Goal: Information Seeking & Learning: Learn about a topic

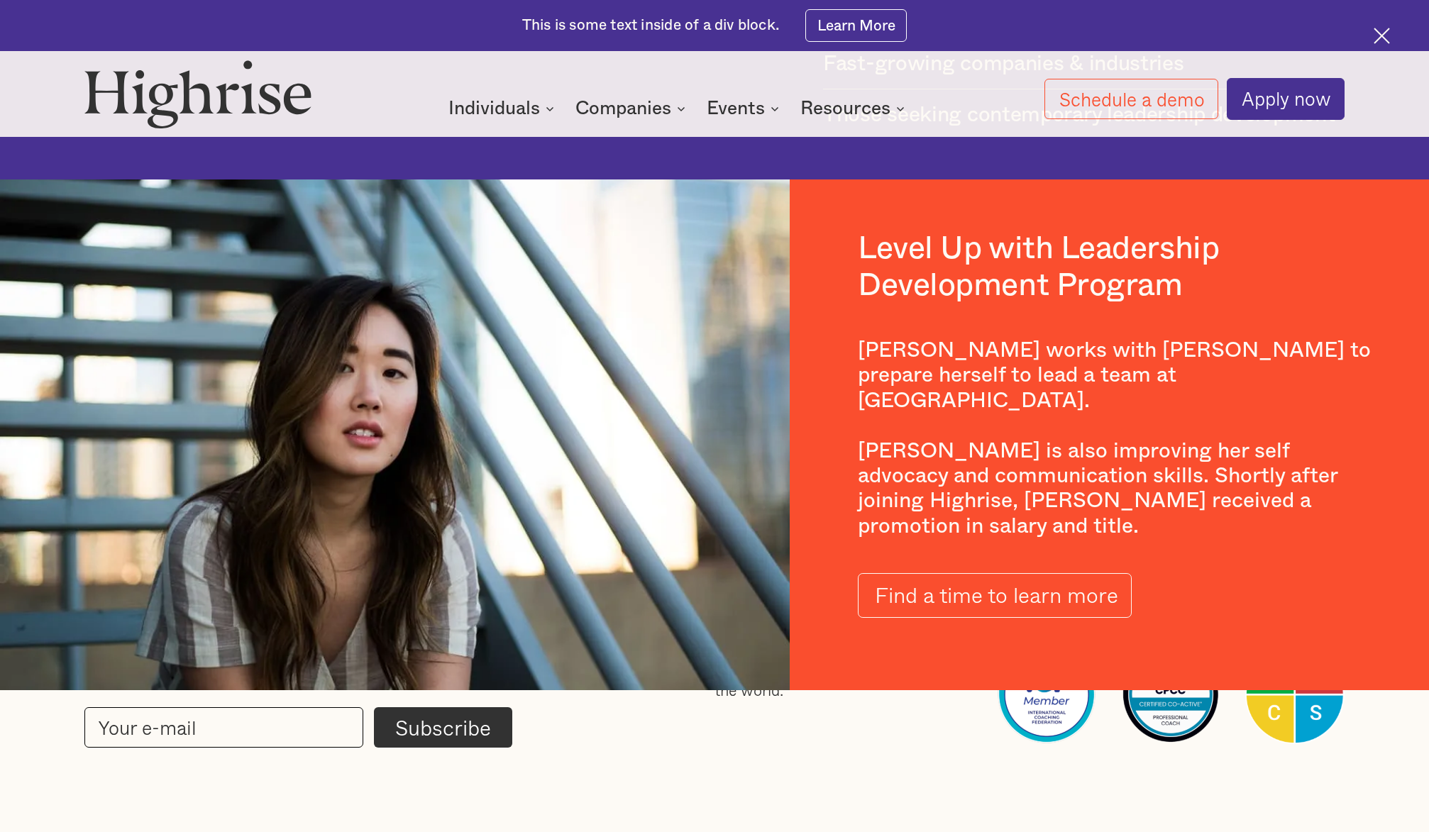
scroll to position [2459, 0]
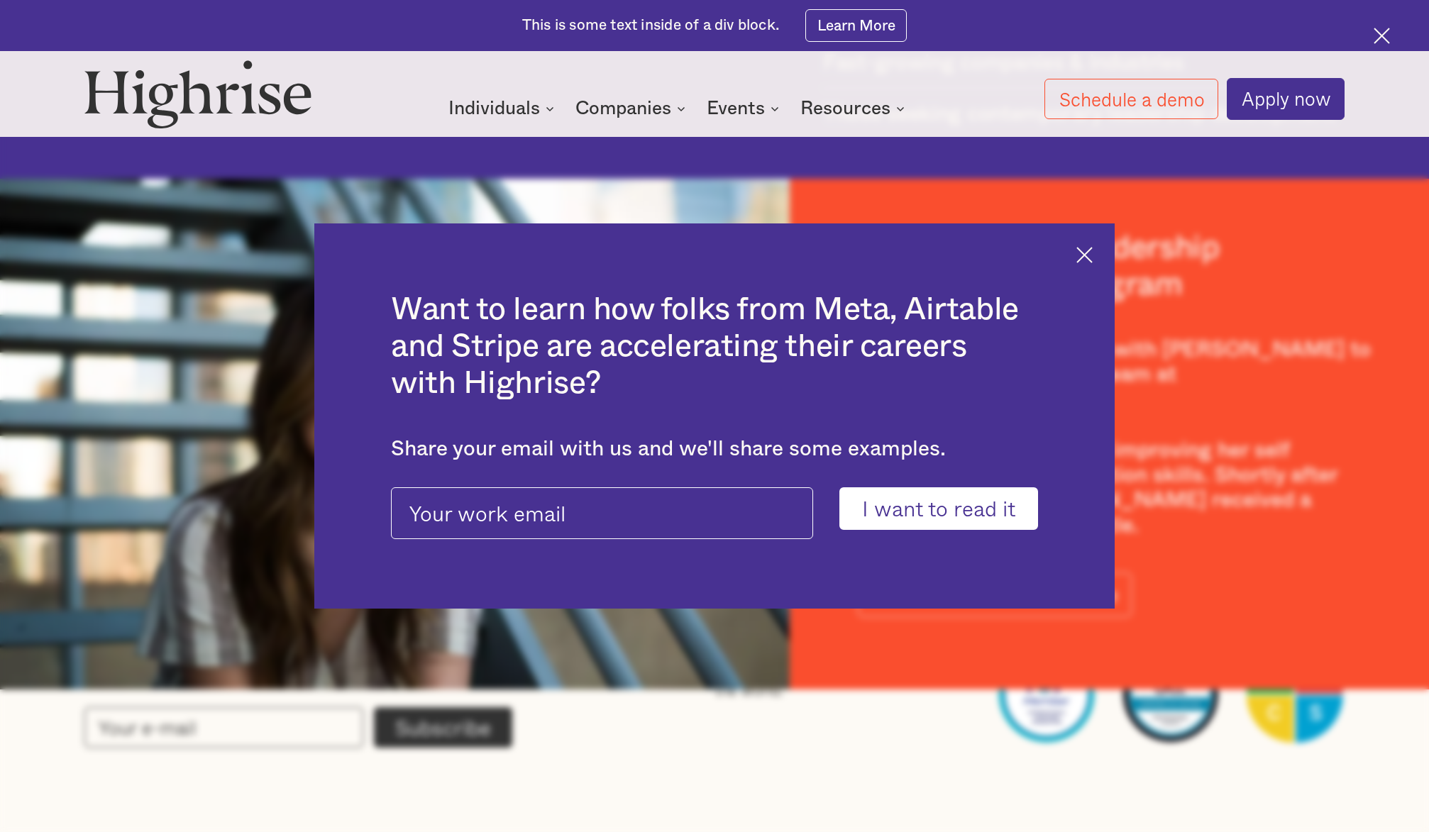
click at [1081, 255] on img at bounding box center [1085, 255] width 16 height 16
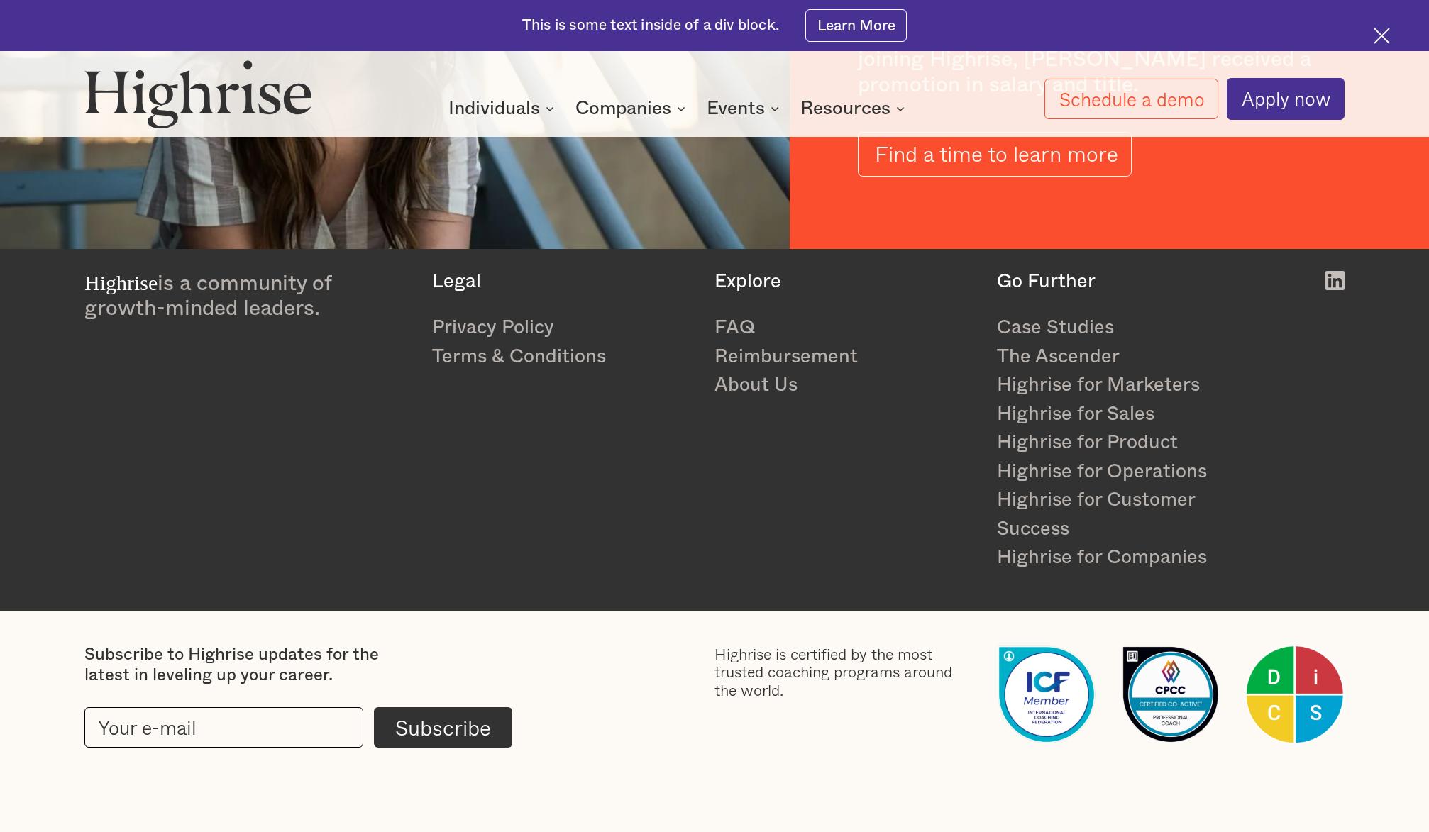
scroll to position [2912, 0]
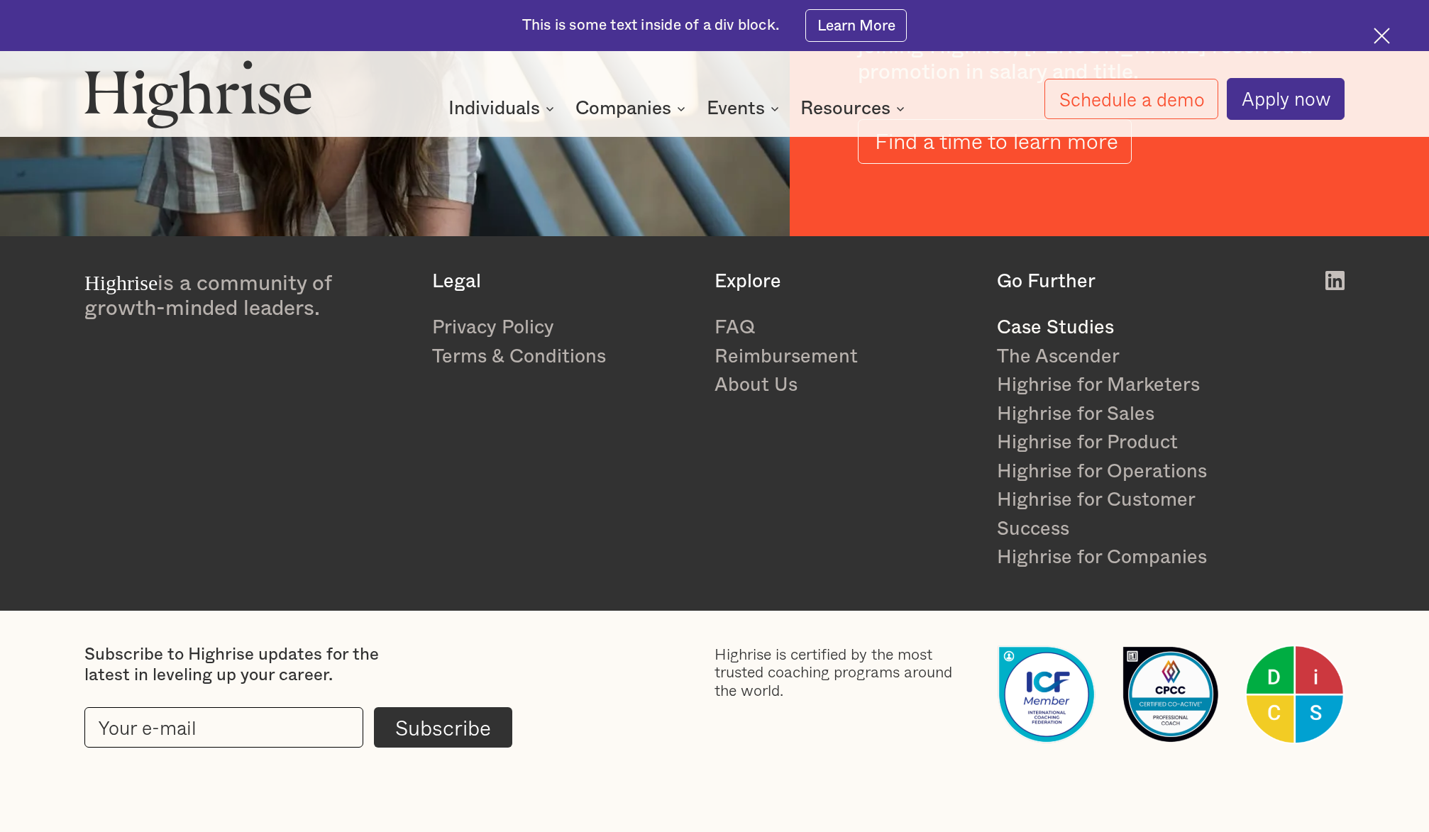
click at [1047, 323] on link "Case Studies" at bounding box center [1127, 328] width 260 height 29
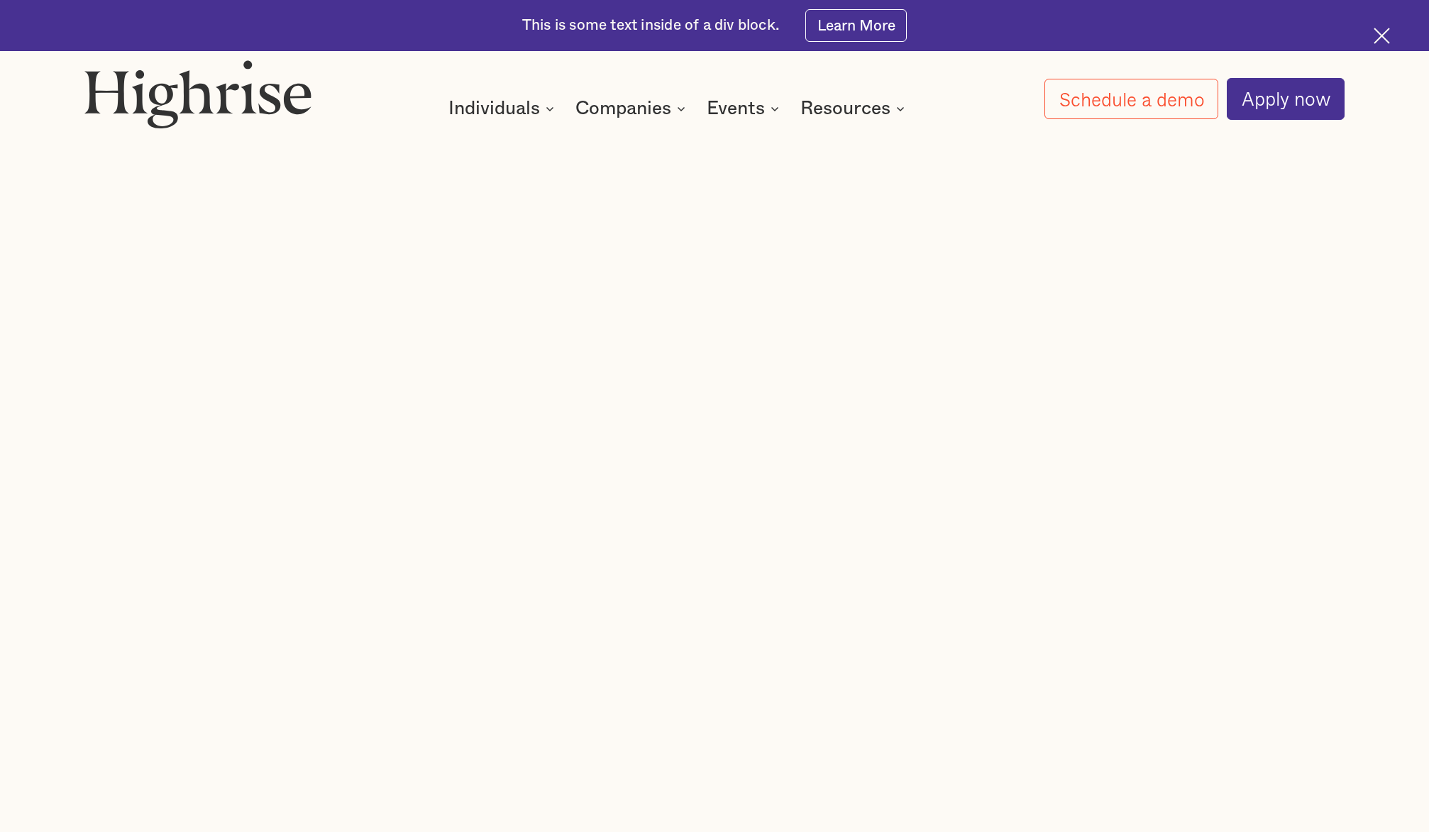
scroll to position [5692, 0]
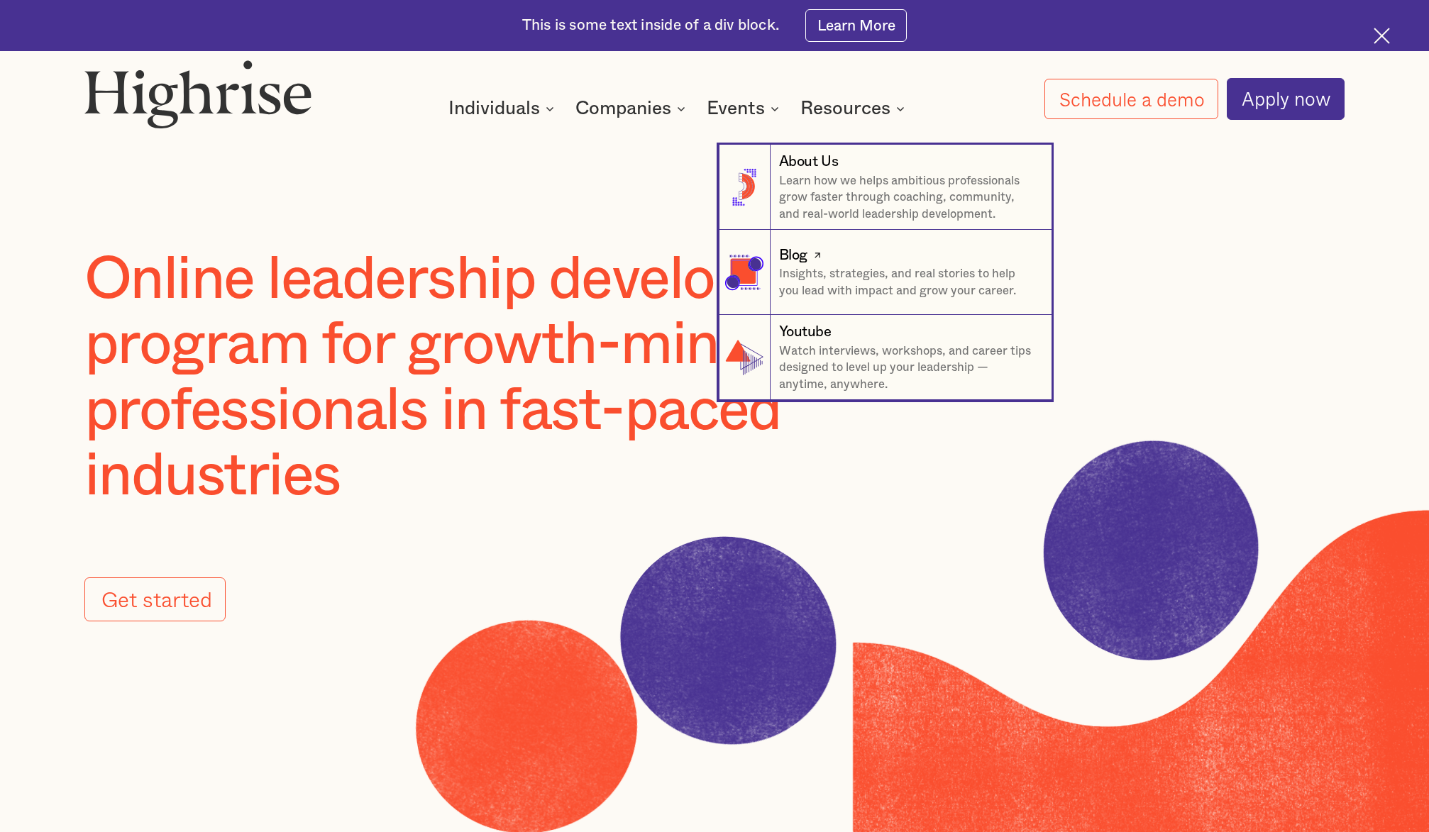
click at [823, 277] on p "Insights, strategies, and real stories to help you lead with impact and grow yo…" at bounding box center [906, 281] width 255 height 33
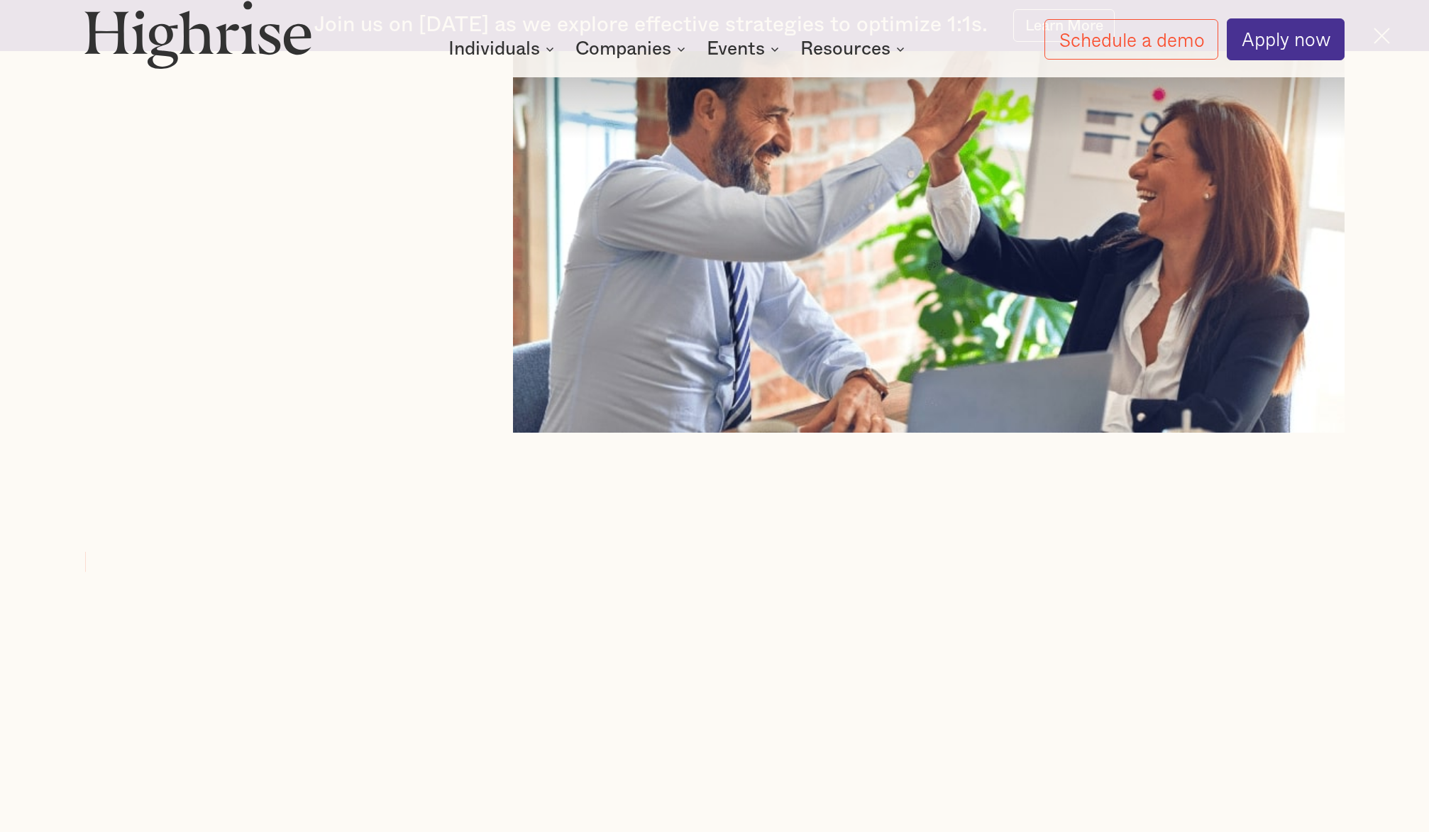
scroll to position [1625, 0]
